Goal: Task Accomplishment & Management: Complete application form

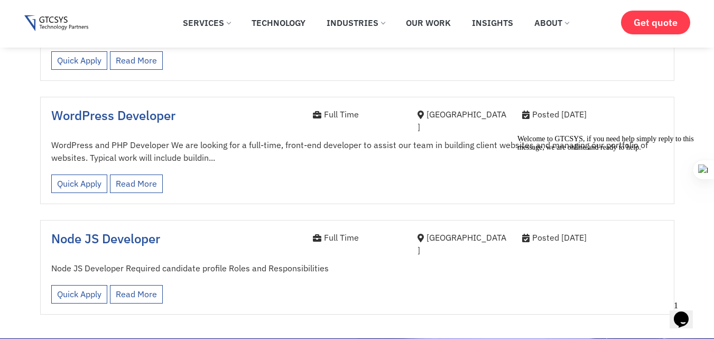
scroll to position [1639, 0]
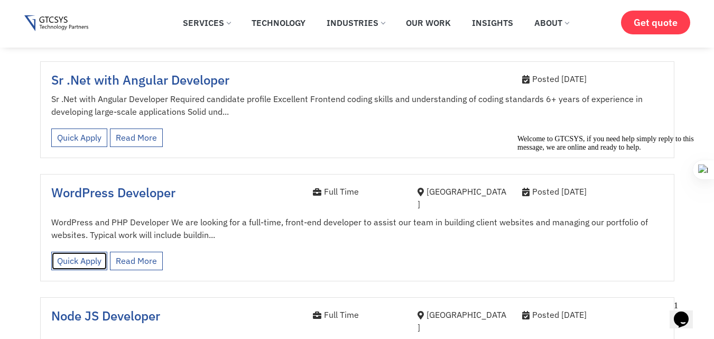
click at [95, 252] on link "Quick Apply" at bounding box center [79, 261] width 56 height 18
click at [160, 184] on span "WordPress Developer" at bounding box center [113, 192] width 124 height 17
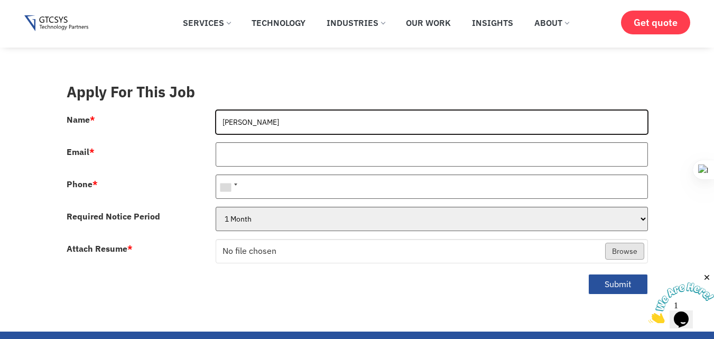
type input "[PERSON_NAME]"
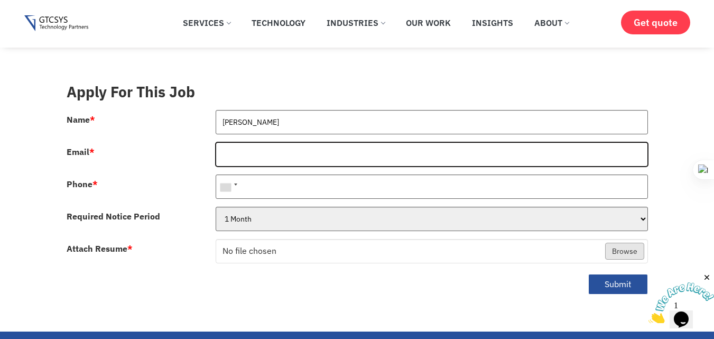
click at [228, 142] on input "Email *" at bounding box center [432, 154] width 432 height 24
type input "[EMAIL_ADDRESS][DOMAIN_NAME]"
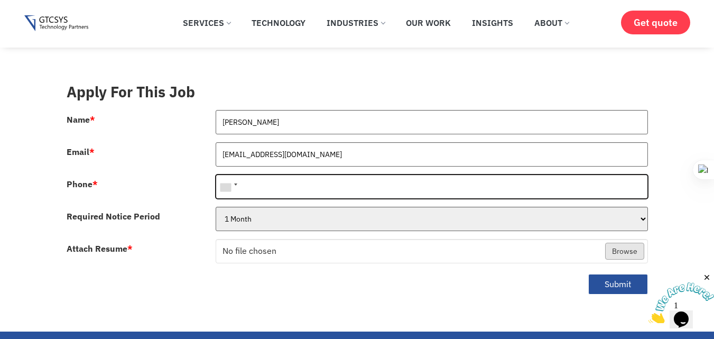
type input "[PHONE_NUMBER]"
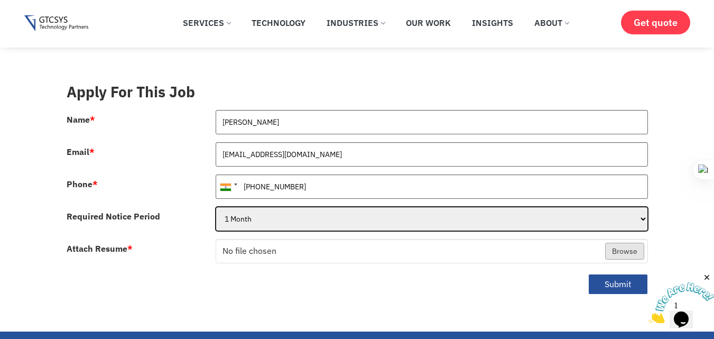
click at [246, 207] on select "1 Month 2 Months 3Months" at bounding box center [432, 219] width 432 height 24
click at [216, 207] on select "1 Month 2 Months 3Months" at bounding box center [432, 219] width 432 height 24
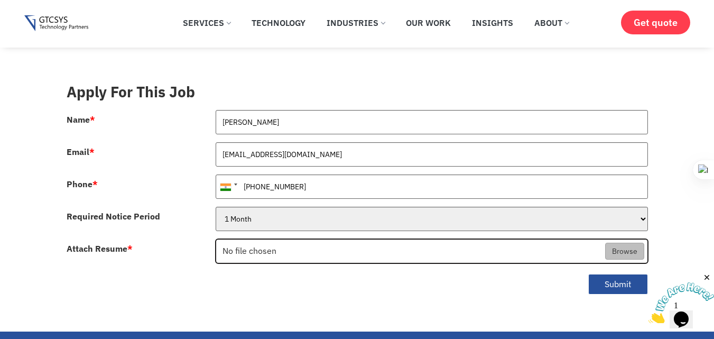
click at [265, 239] on input "Attach Resume *" at bounding box center [431, 251] width 431 height 24
type input "C:\fakepath\[PERSON_NAME].pdf"
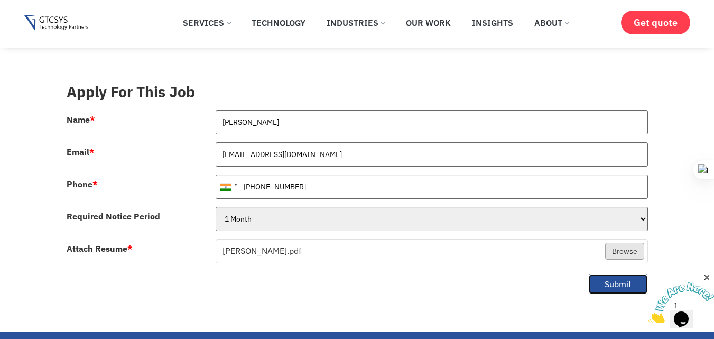
click at [618, 274] on button "Submit" at bounding box center [618, 284] width 60 height 21
